Goal: Task Accomplishment & Management: Use online tool/utility

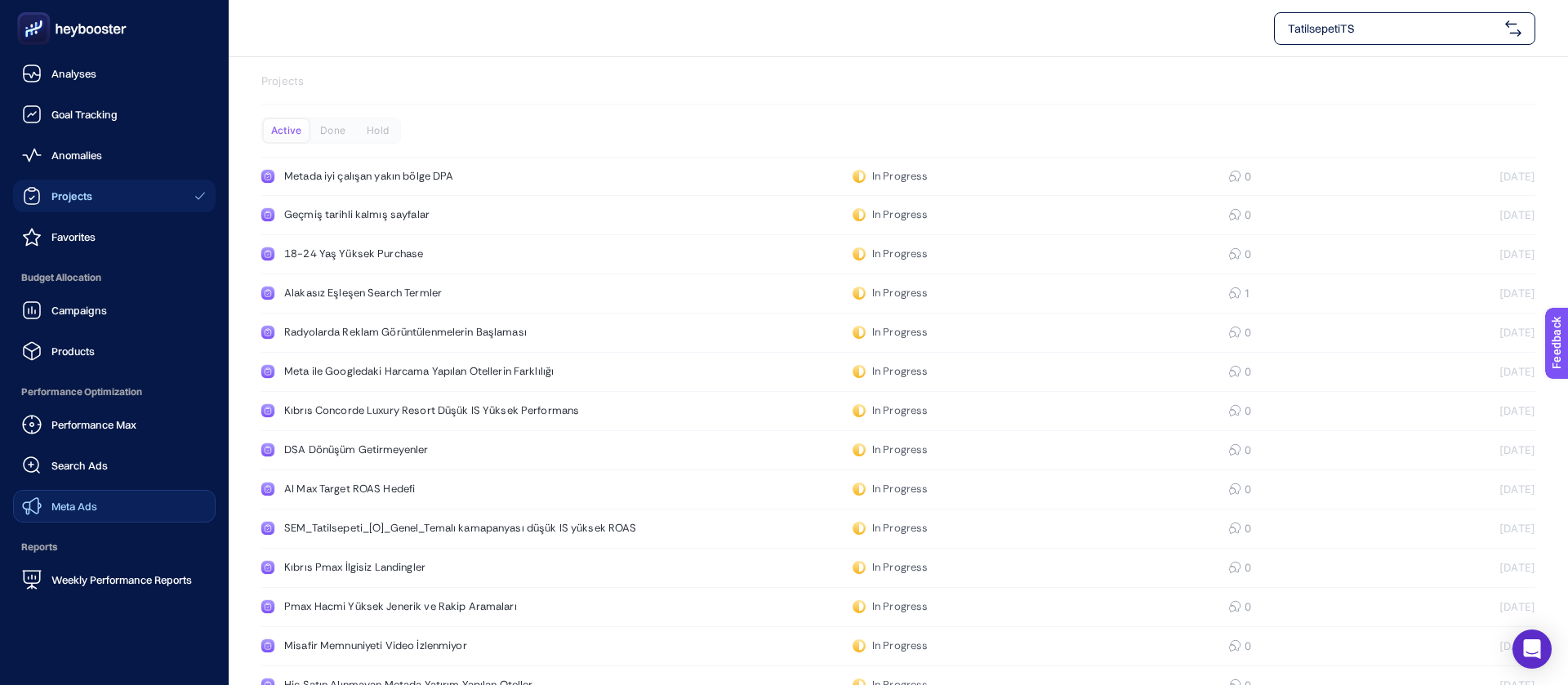
click at [92, 490] on link "Meta Ads" at bounding box center [114, 506] width 202 height 33
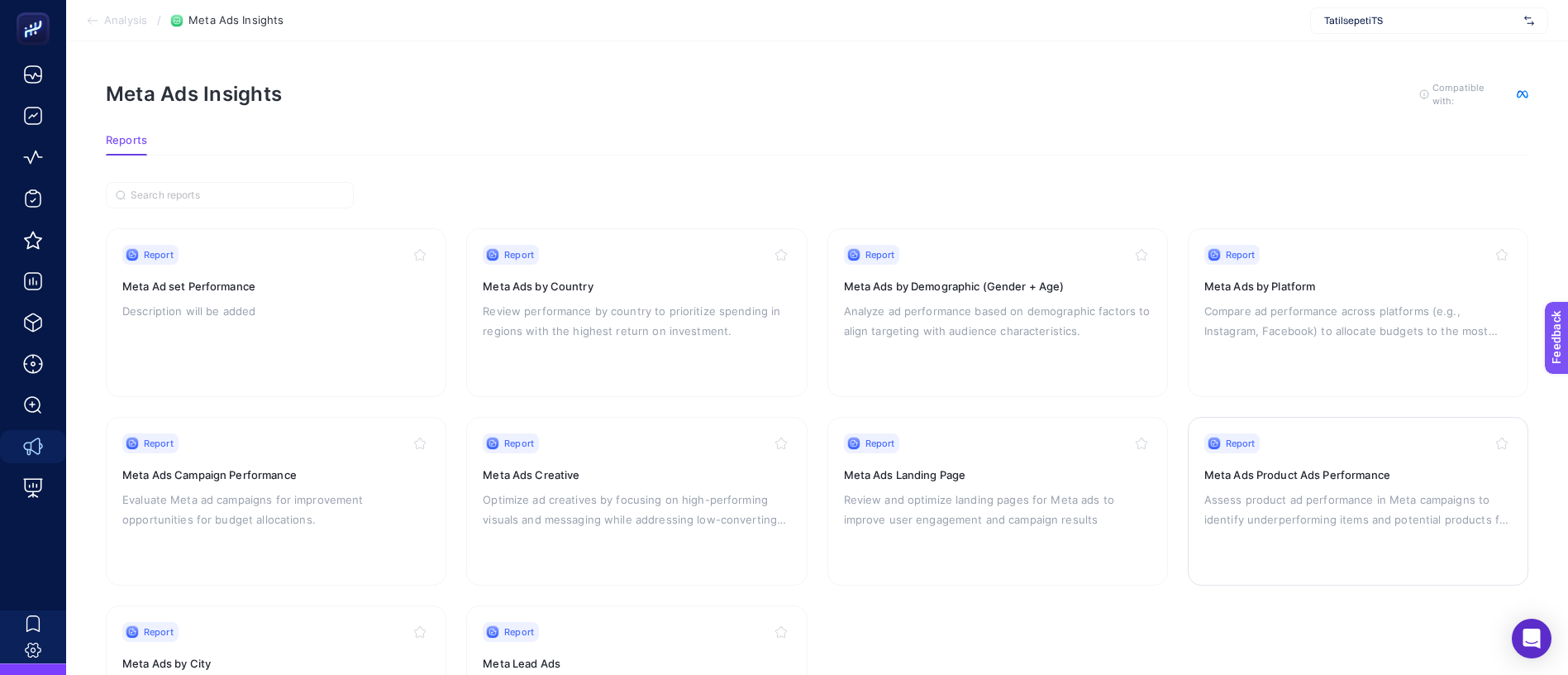
click at [1313, 461] on div "Report Meta Ads Product Ads Performance Assess product ad performance in Meta c…" at bounding box center [1358, 501] width 307 height 135
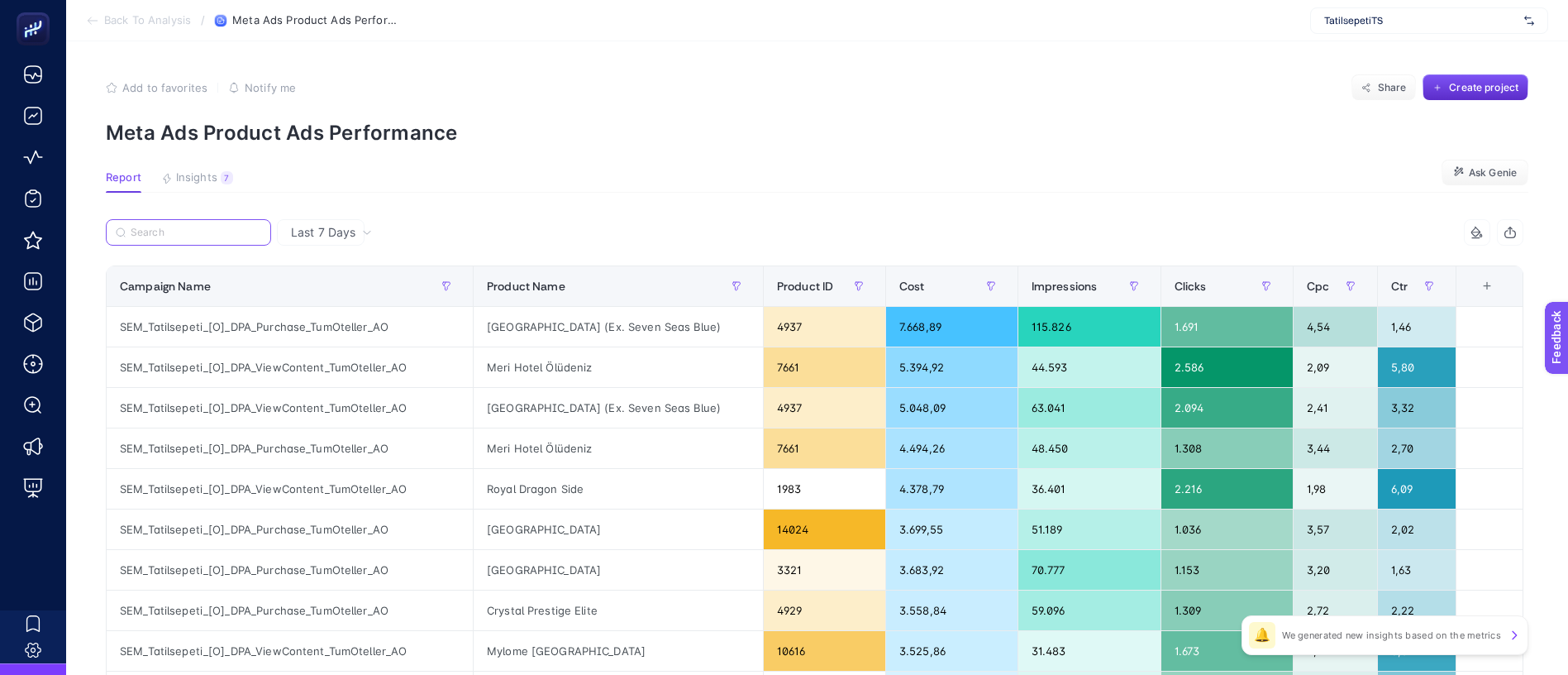
click at [214, 226] on input "Search" at bounding box center [195, 232] width 130 height 13
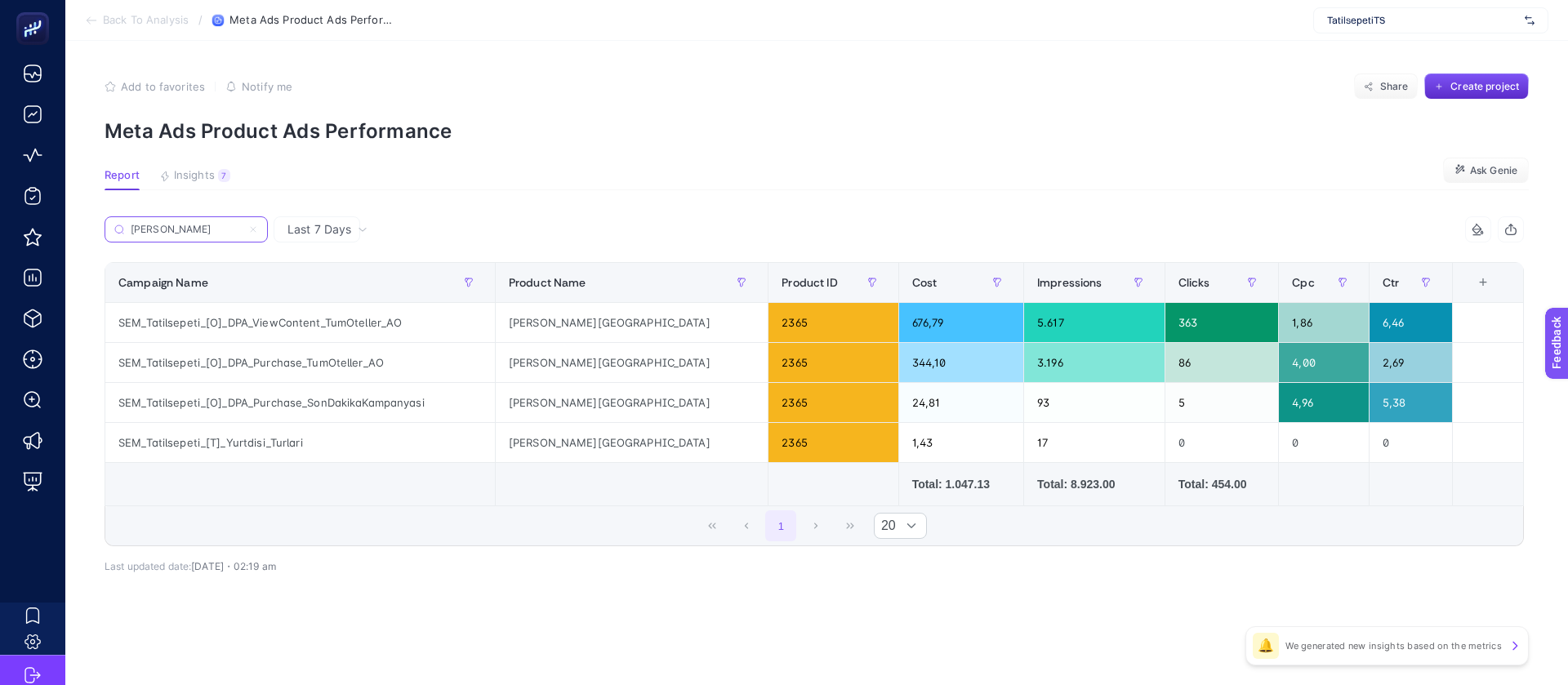
type input "[PERSON_NAME]"
click at [311, 216] on div "Last 7 Days" at bounding box center [317, 229] width 87 height 26
click at [756, 73] on div "Add to favorites false Notify me Share Create project" at bounding box center [817, 87] width 1424 height 26
